Goal: Book appointment/travel/reservation

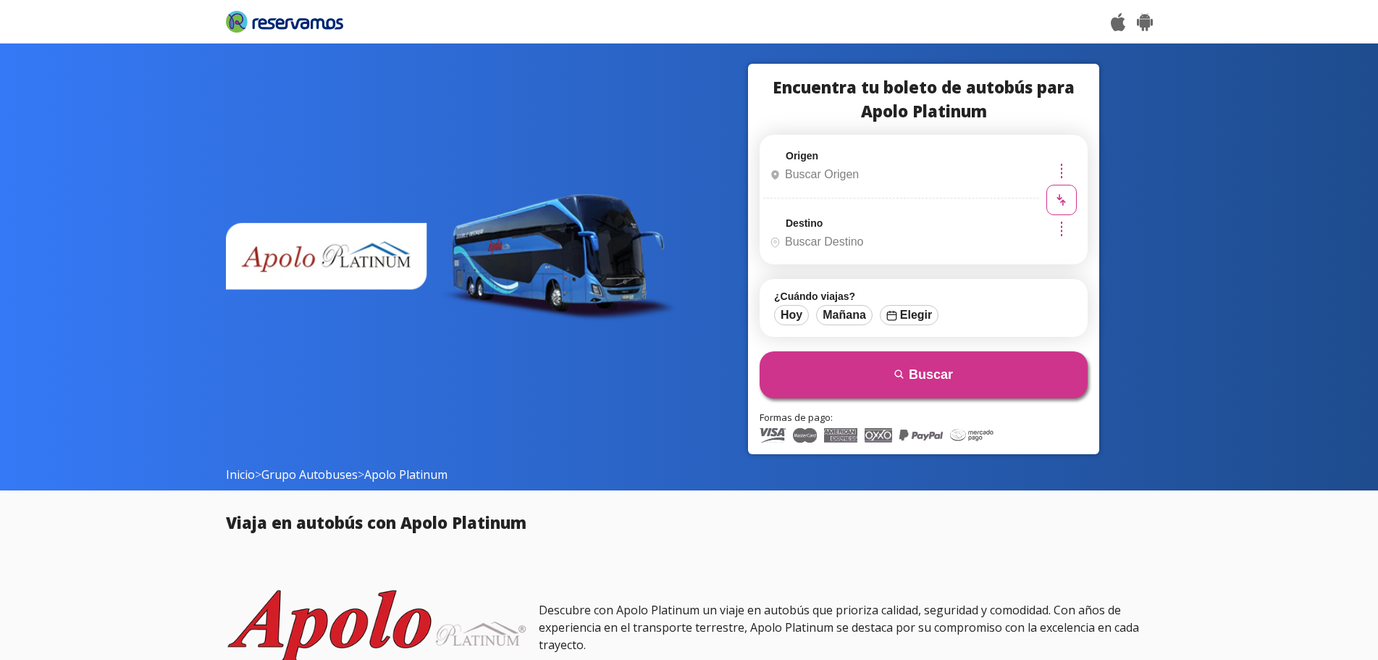
click at [547, 335] on span at bounding box center [452, 259] width 452 height 390
click at [830, 173] on input "Origen" at bounding box center [899, 174] width 271 height 36
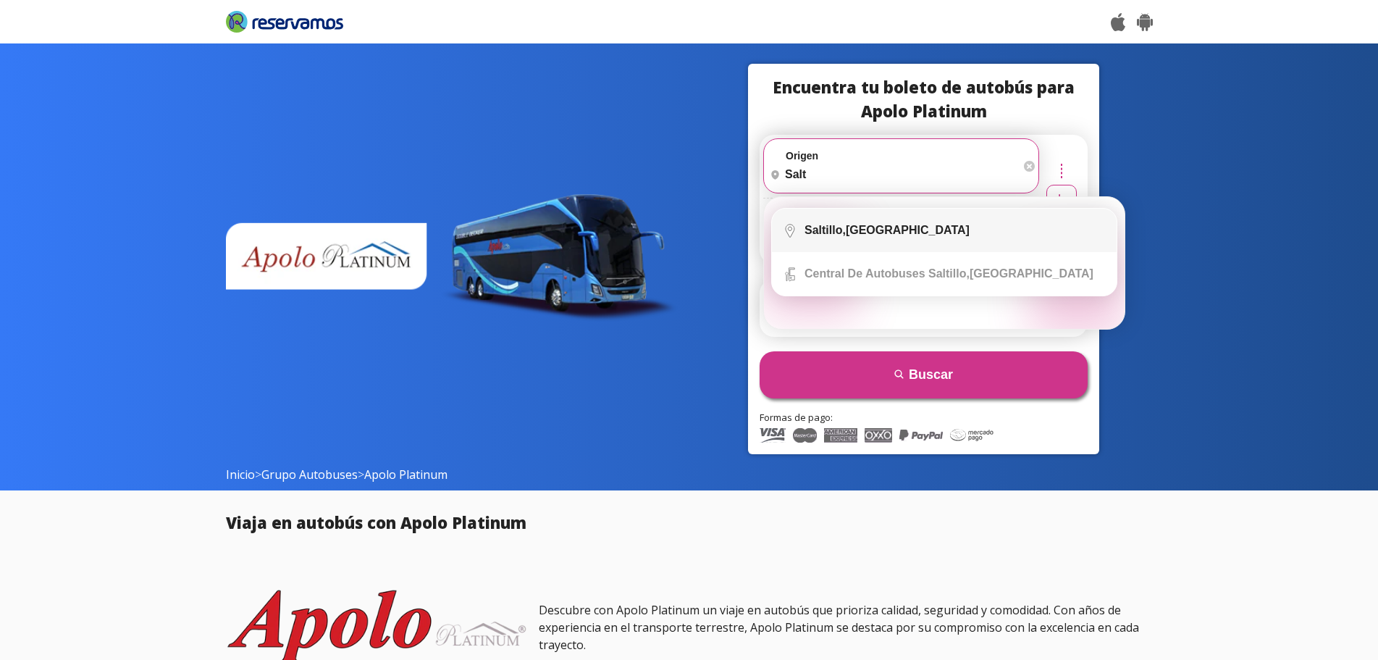
click at [859, 240] on li "City Icon [GEOGRAPHIC_DATA], [GEOGRAPHIC_DATA]" at bounding box center [944, 229] width 345 height 43
type input "[GEOGRAPHIC_DATA], [GEOGRAPHIC_DATA]"
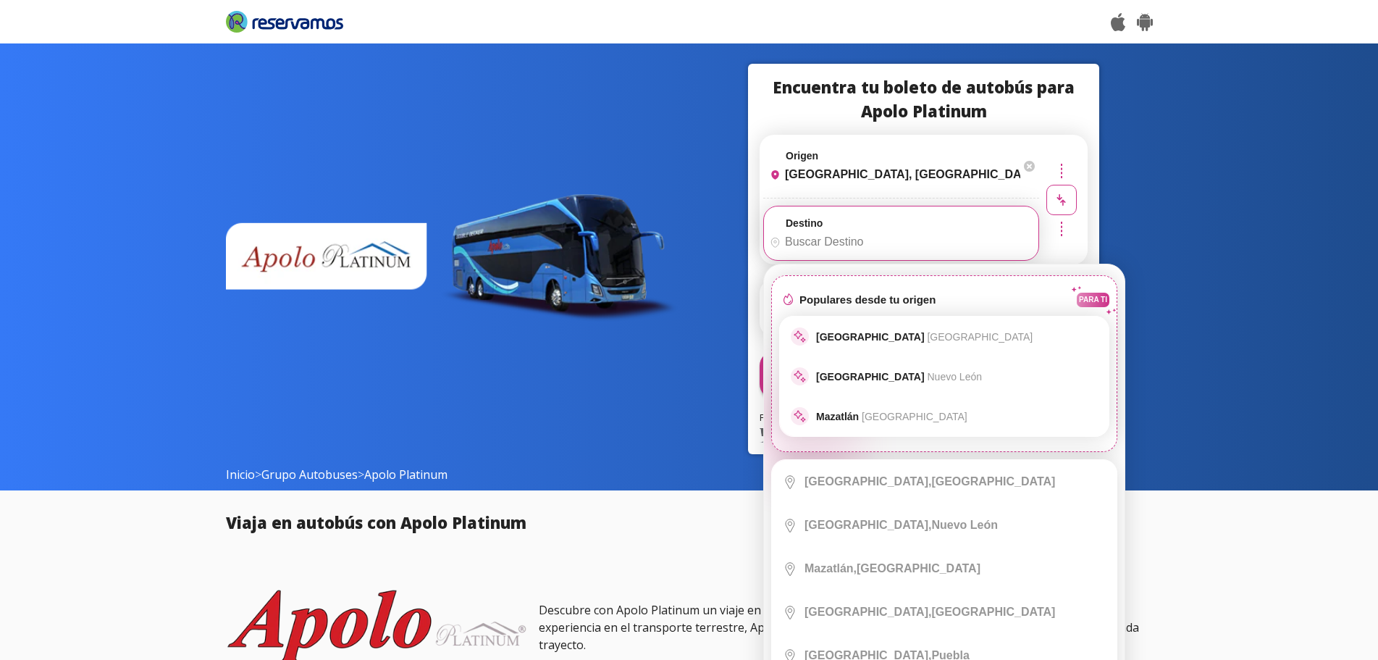
click at [859, 240] on input "Destino" at bounding box center [899, 242] width 271 height 36
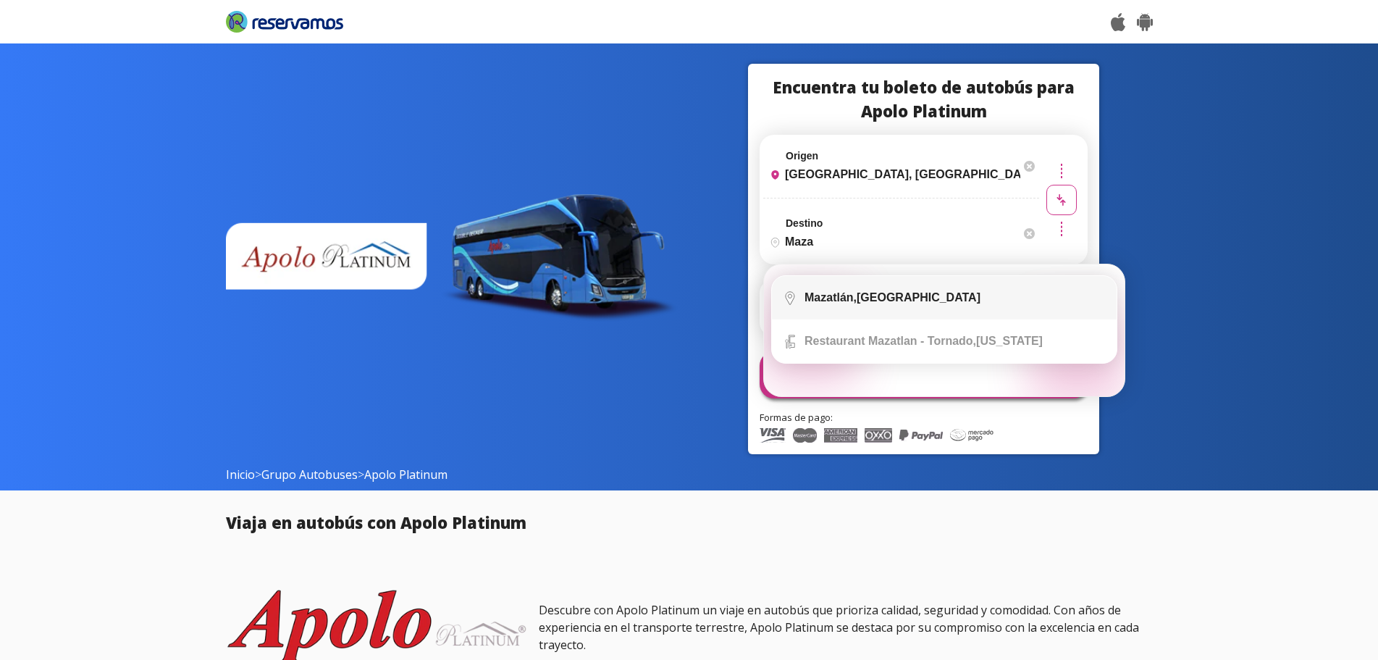
click at [874, 292] on div "[GEOGRAPHIC_DATA], [GEOGRAPHIC_DATA]" at bounding box center [892, 297] width 176 height 13
type input "[GEOGRAPHIC_DATA], [GEOGRAPHIC_DATA]"
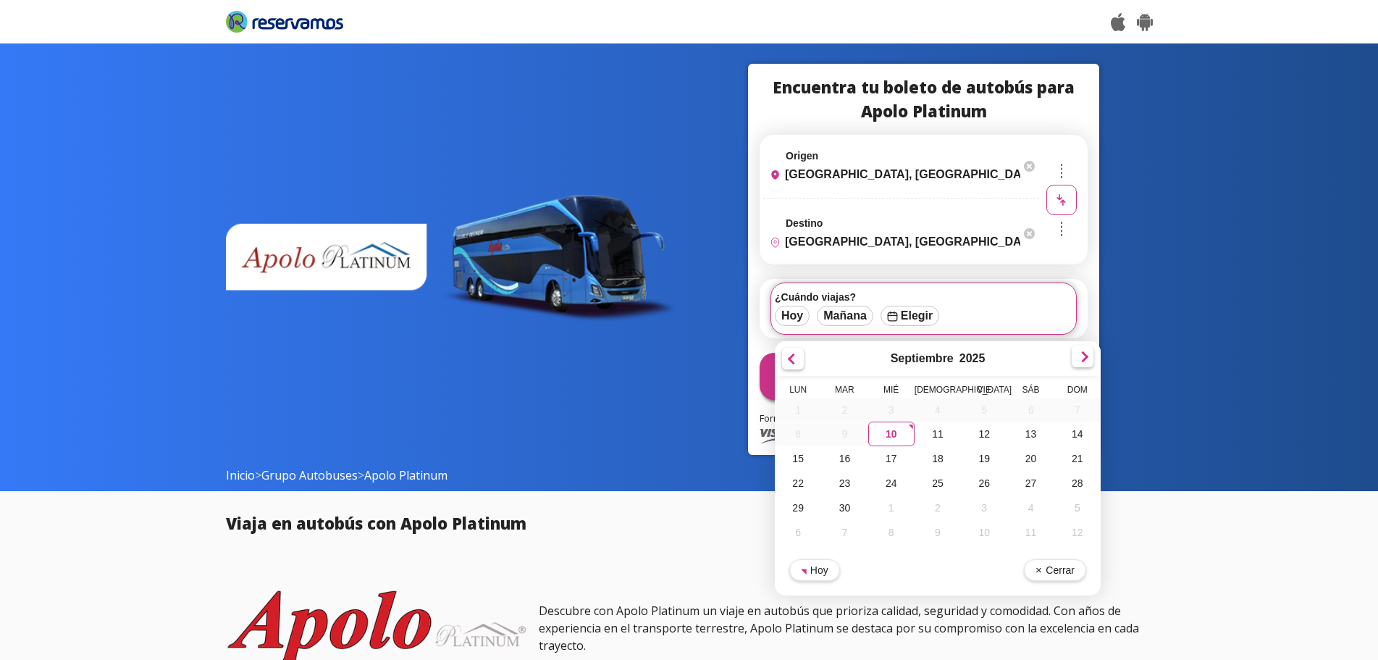
click at [1084, 352] on div at bounding box center [1082, 356] width 22 height 22
click at [989, 454] on div "17" at bounding box center [984, 459] width 46 height 25
type input "[DATE]"
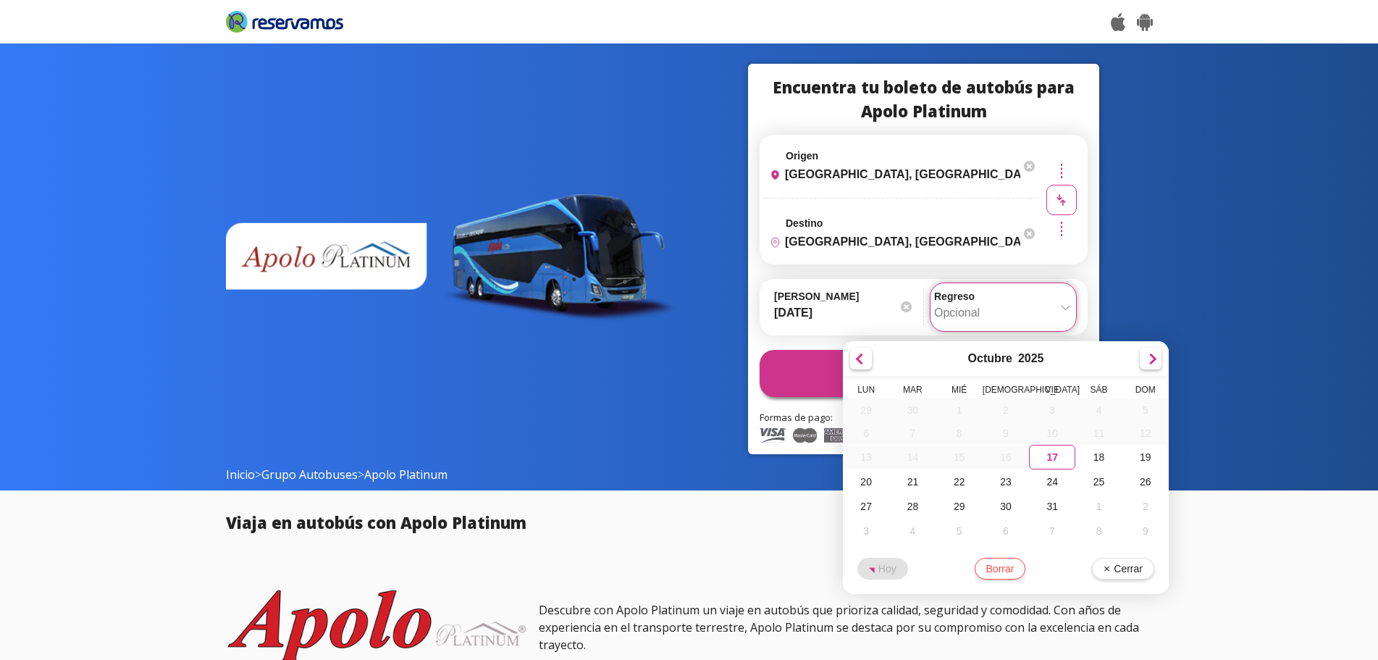
click at [967, 317] on input "Opcional" at bounding box center [1003, 313] width 138 height 36
click at [876, 473] on div "20" at bounding box center [866, 481] width 46 height 25
type input "[DATE]"
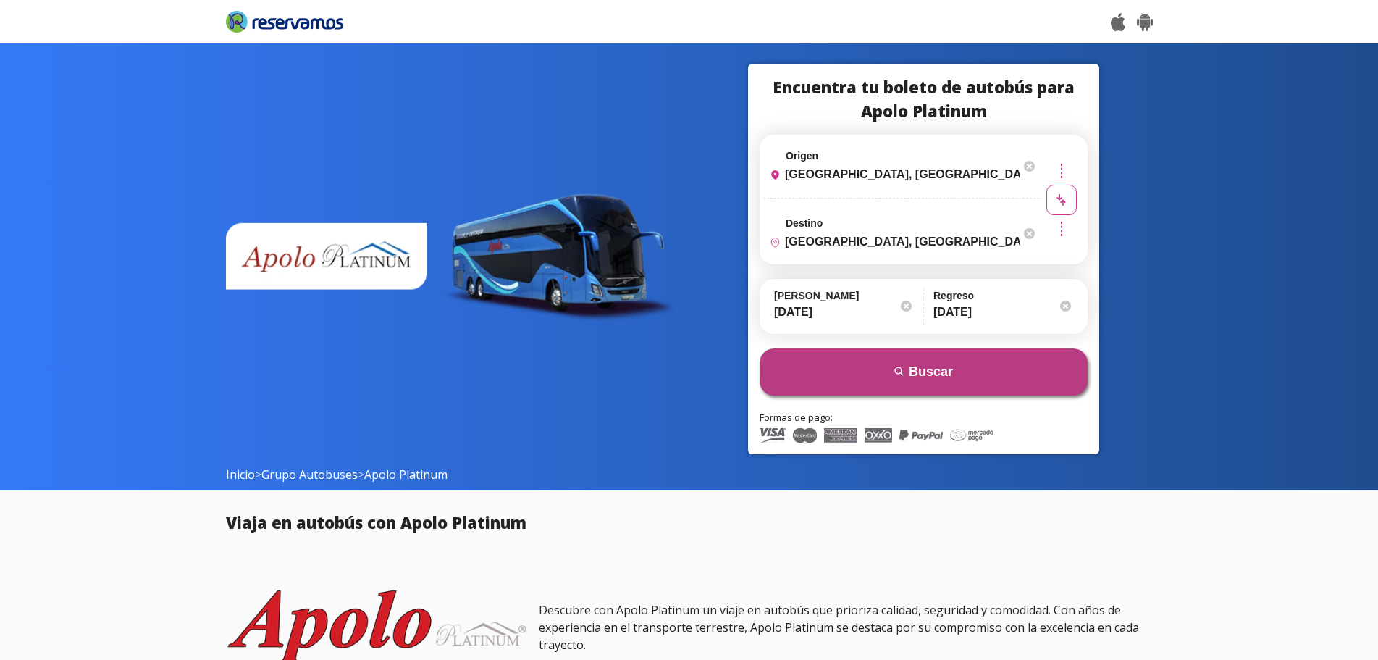
click at [953, 376] on button "search [GEOGRAPHIC_DATA]" at bounding box center [923, 371] width 328 height 47
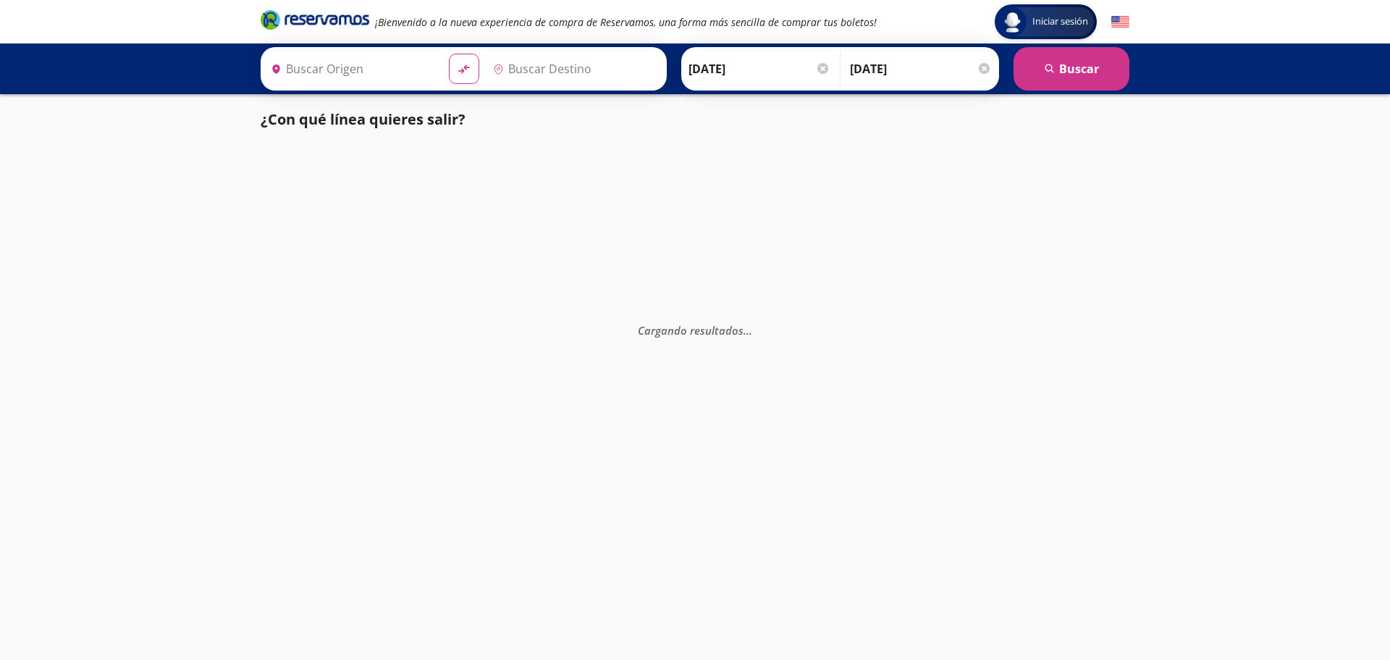
type input "[GEOGRAPHIC_DATA], [GEOGRAPHIC_DATA]"
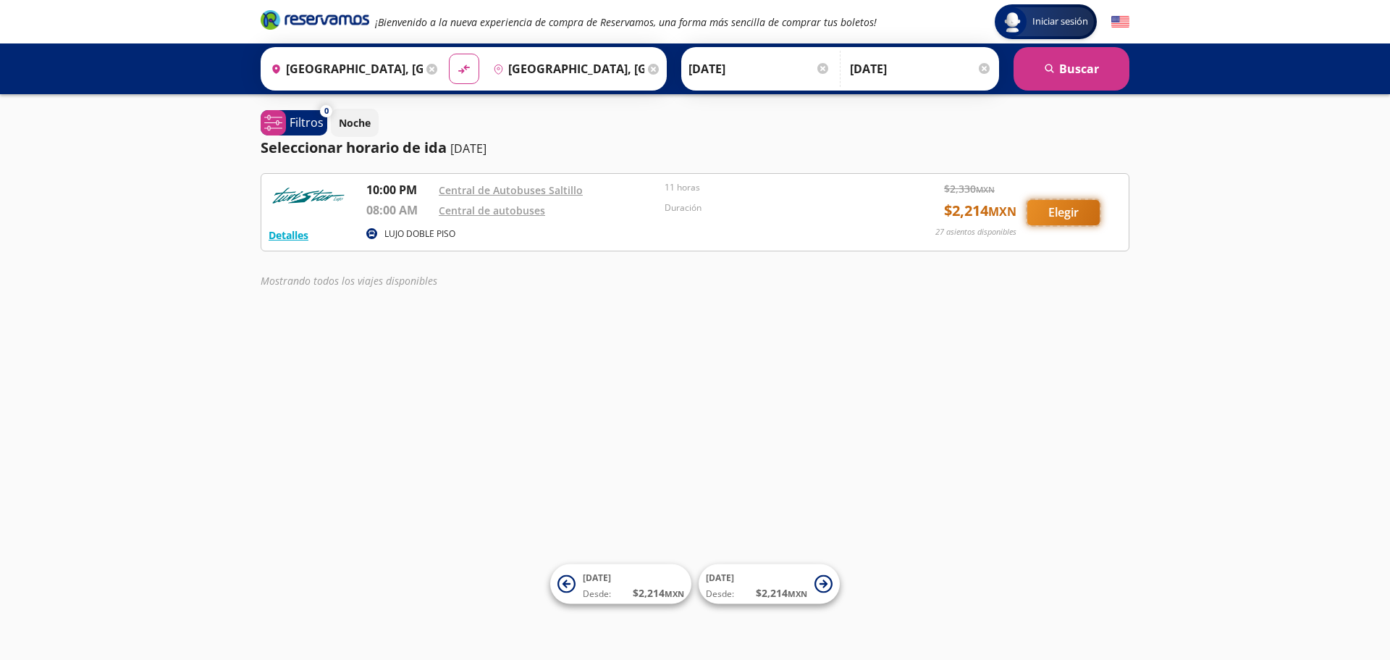
click at [1053, 204] on button "Elegir" at bounding box center [1063, 212] width 72 height 25
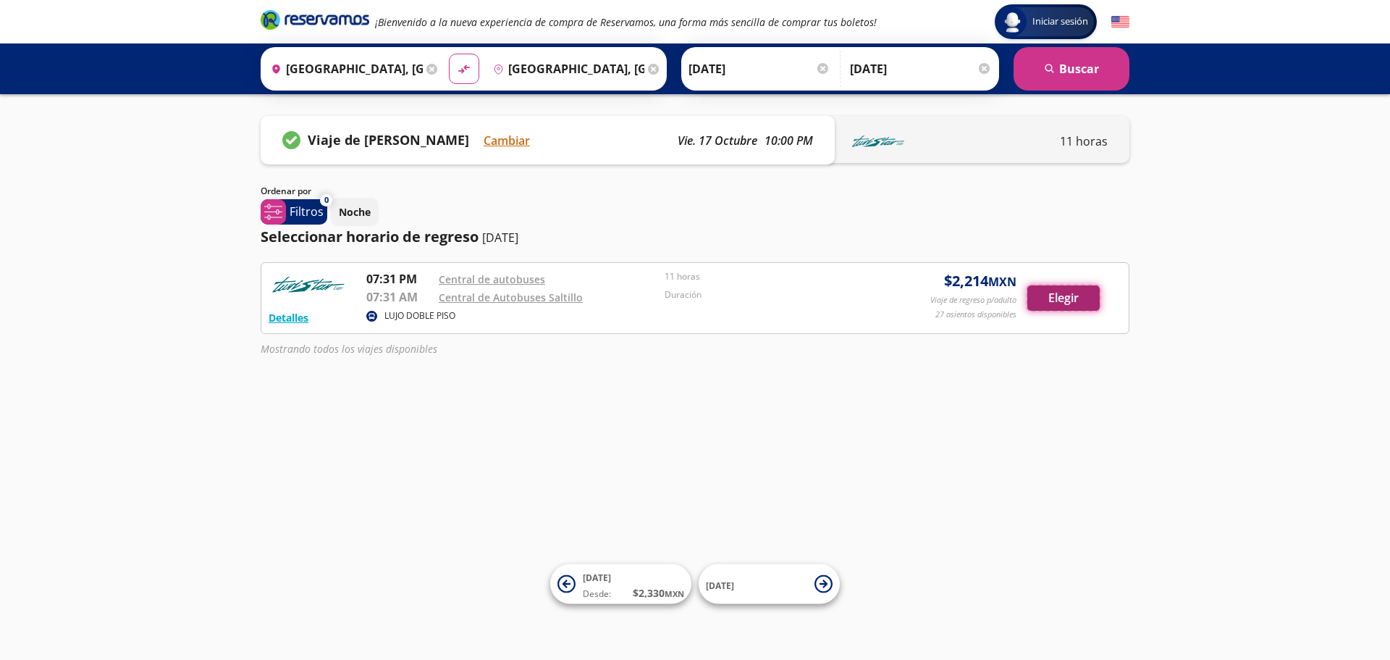
click at [1058, 290] on button "Elegir" at bounding box center [1063, 297] width 72 height 25
